Goal: Task Accomplishment & Management: Use online tool/utility

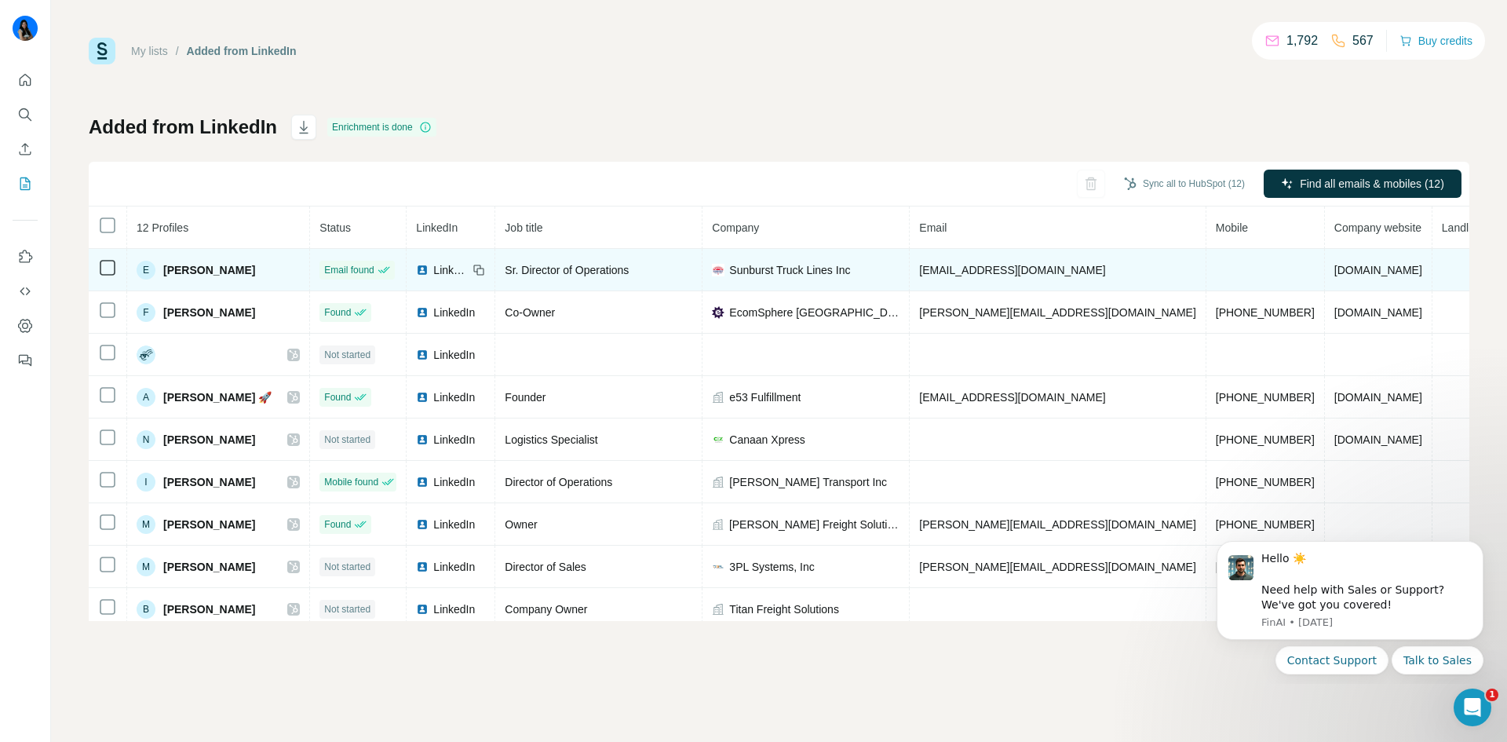
click at [1032, 268] on span "[EMAIL_ADDRESS][DOMAIN_NAME]" at bounding box center [1012, 270] width 186 height 13
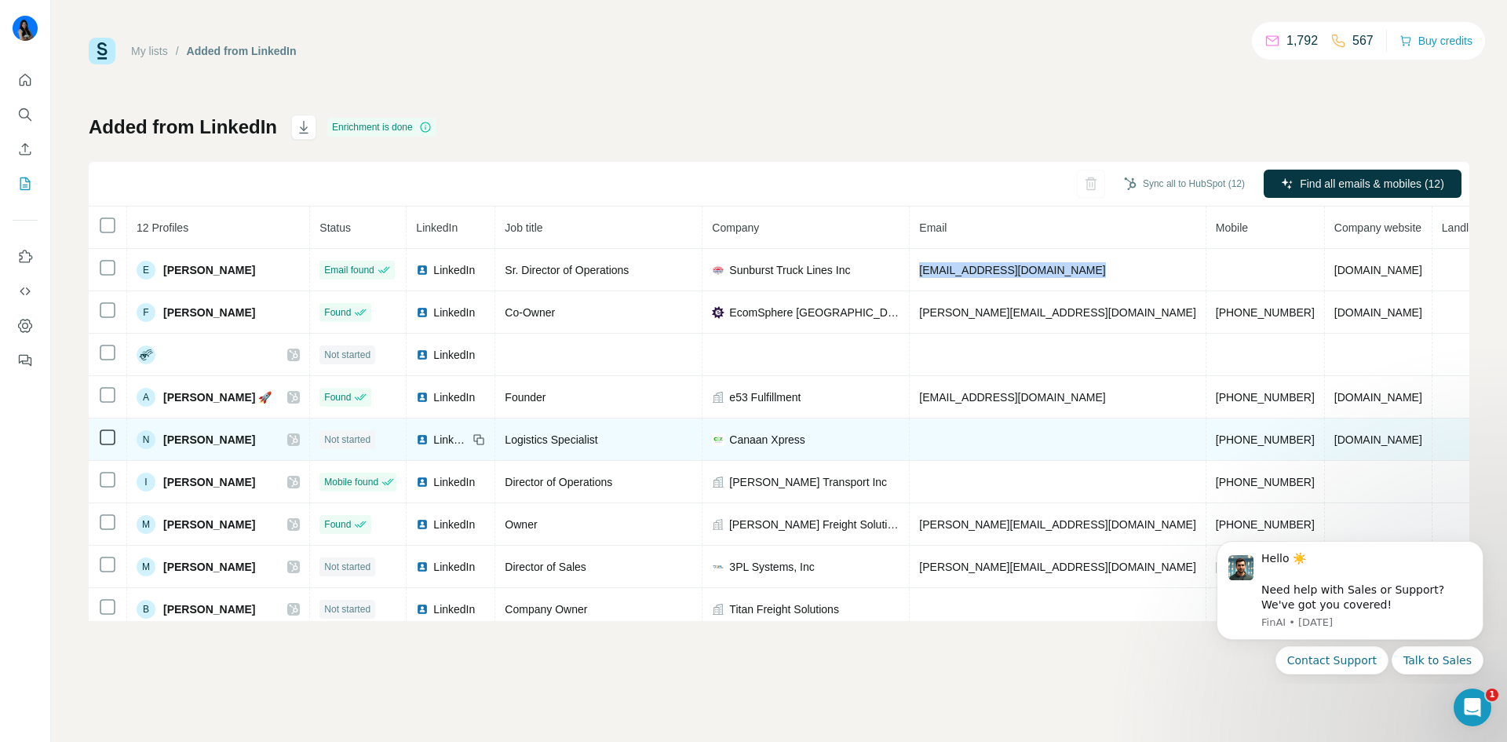
copy span "[EMAIL_ADDRESS][DOMAIN_NAME]"
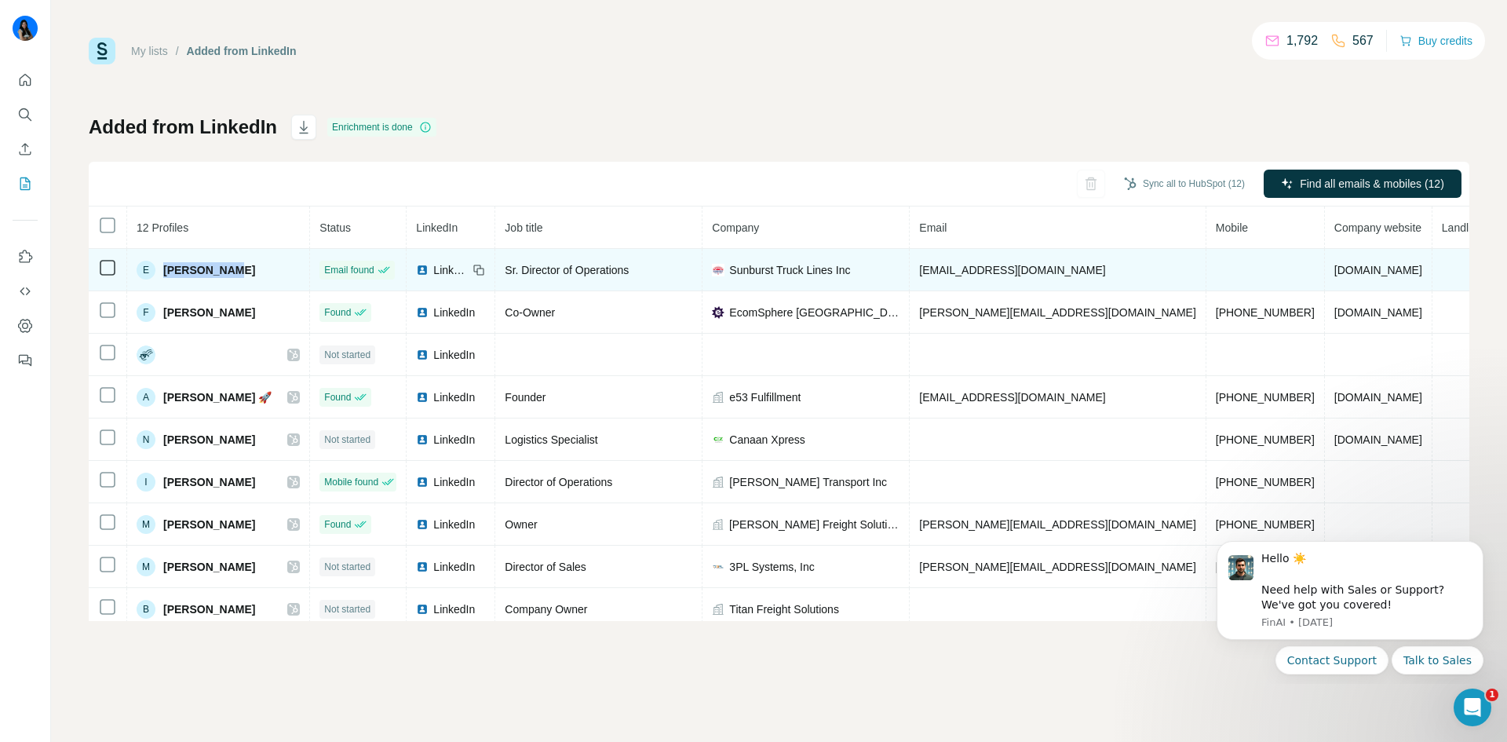
drag, startPoint x: 224, startPoint y: 268, endPoint x: 164, endPoint y: 266, distance: 60.5
click at [164, 266] on div "E [PERSON_NAME]" at bounding box center [218, 270] width 163 height 19
copy span "[PERSON_NAME]"
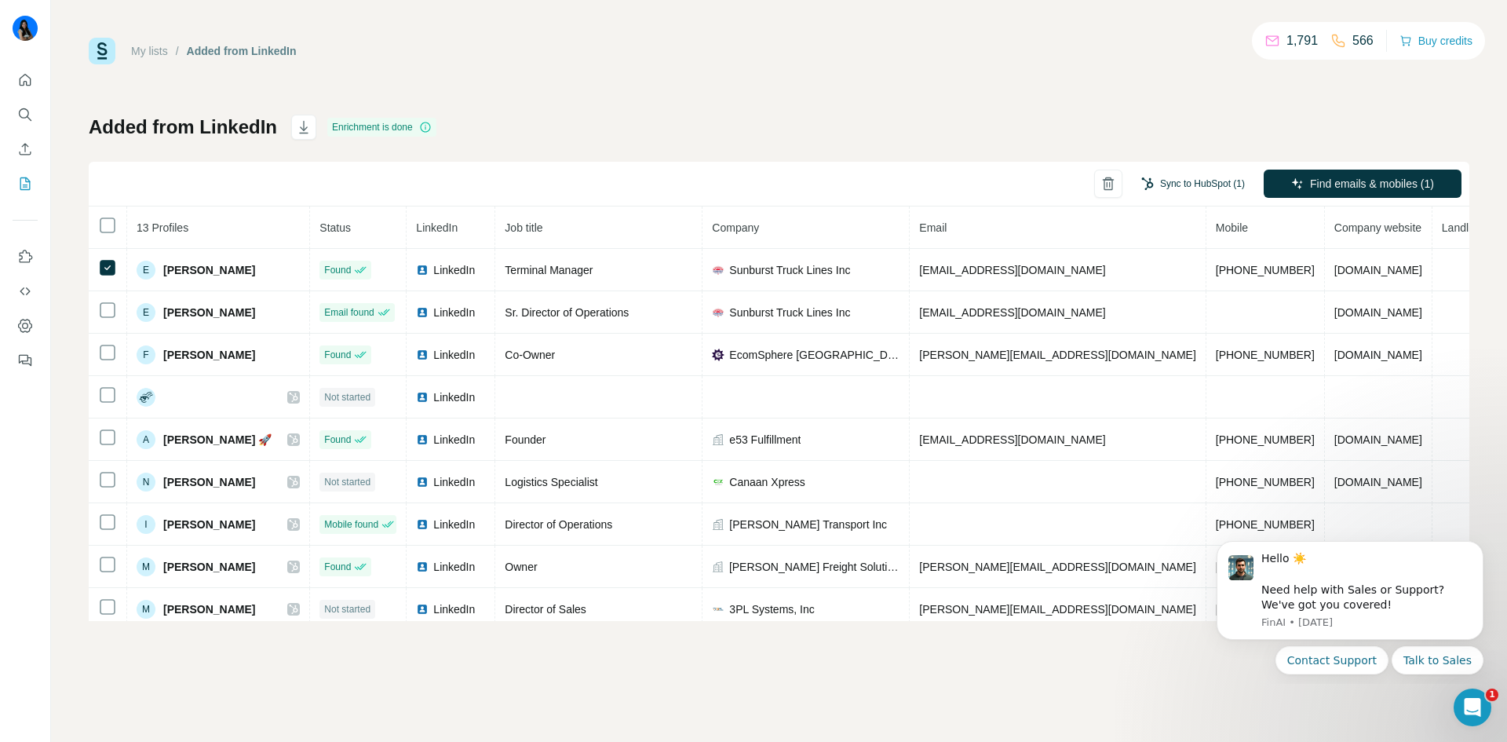
click at [1184, 188] on button "Sync to HubSpot (1)" at bounding box center [1193, 184] width 126 height 24
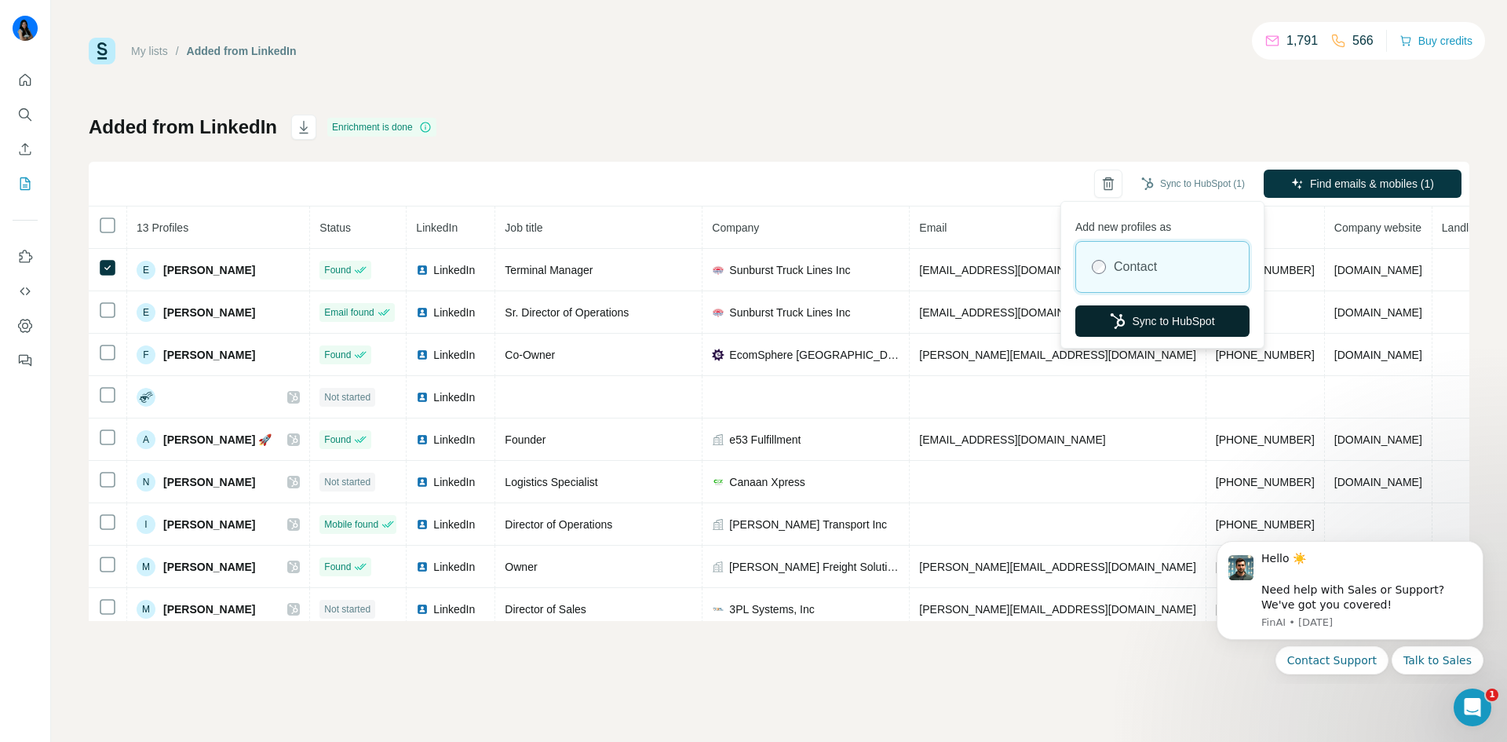
click at [1191, 322] on button "Sync to HubSpot" at bounding box center [1162, 320] width 174 height 31
